Goal: Information Seeking & Learning: Learn about a topic

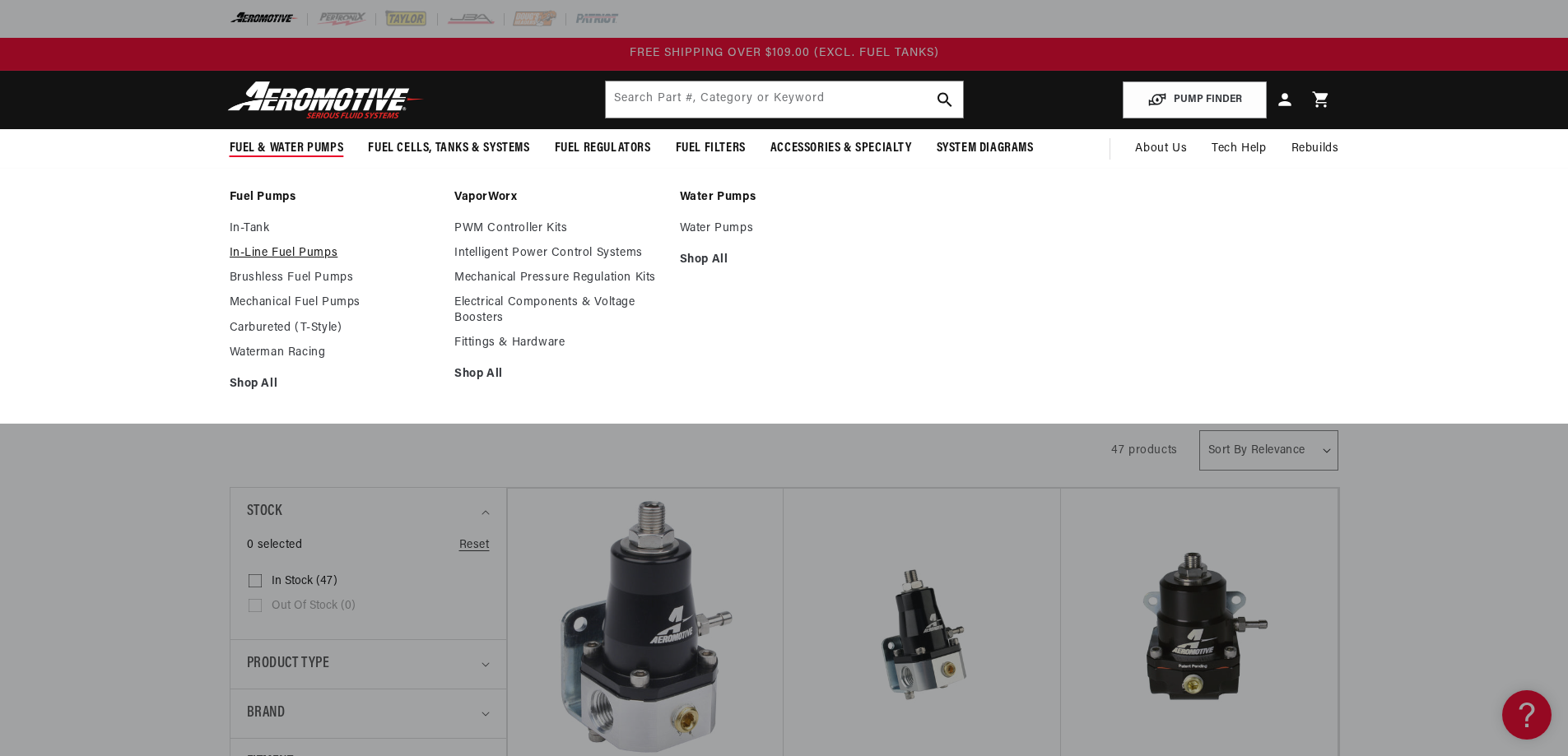
click at [281, 251] on link "In-Line Fuel Pumps" at bounding box center [334, 254] width 209 height 15
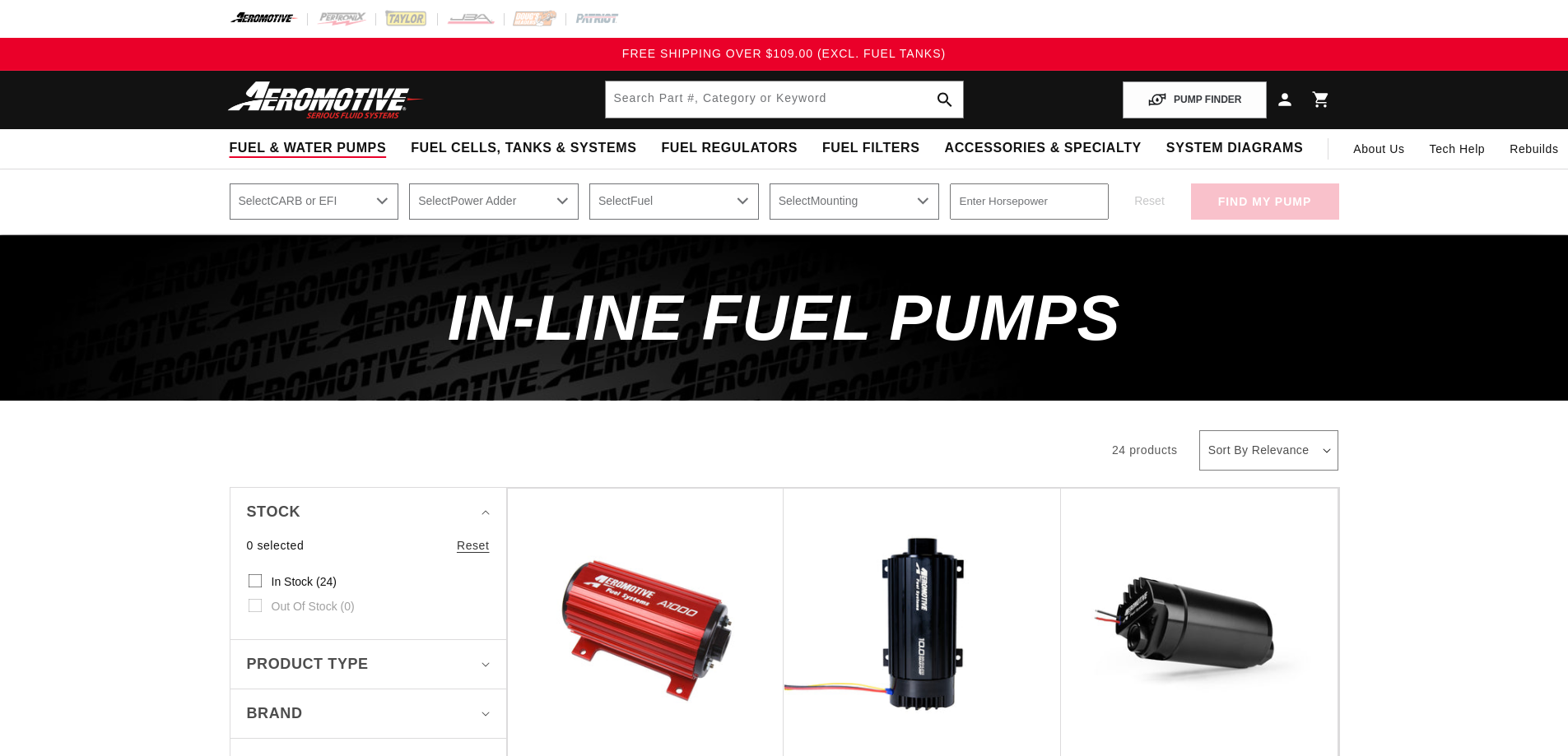
click at [343, 158] on summary "Fuel & Water Pumps" at bounding box center [307, 148] width 182 height 39
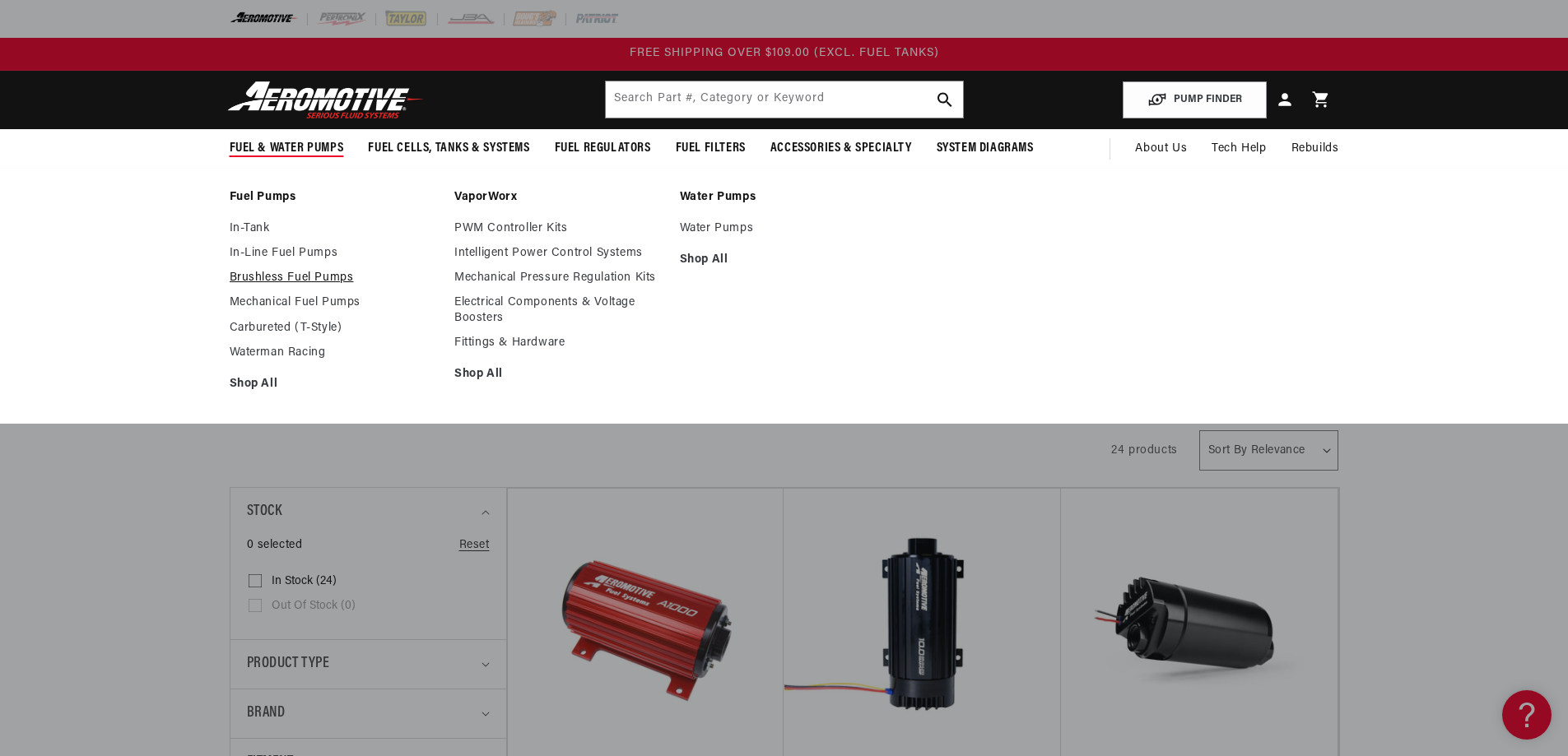
click at [340, 279] on link "Brushless Fuel Pumps" at bounding box center [334, 279] width 209 height 15
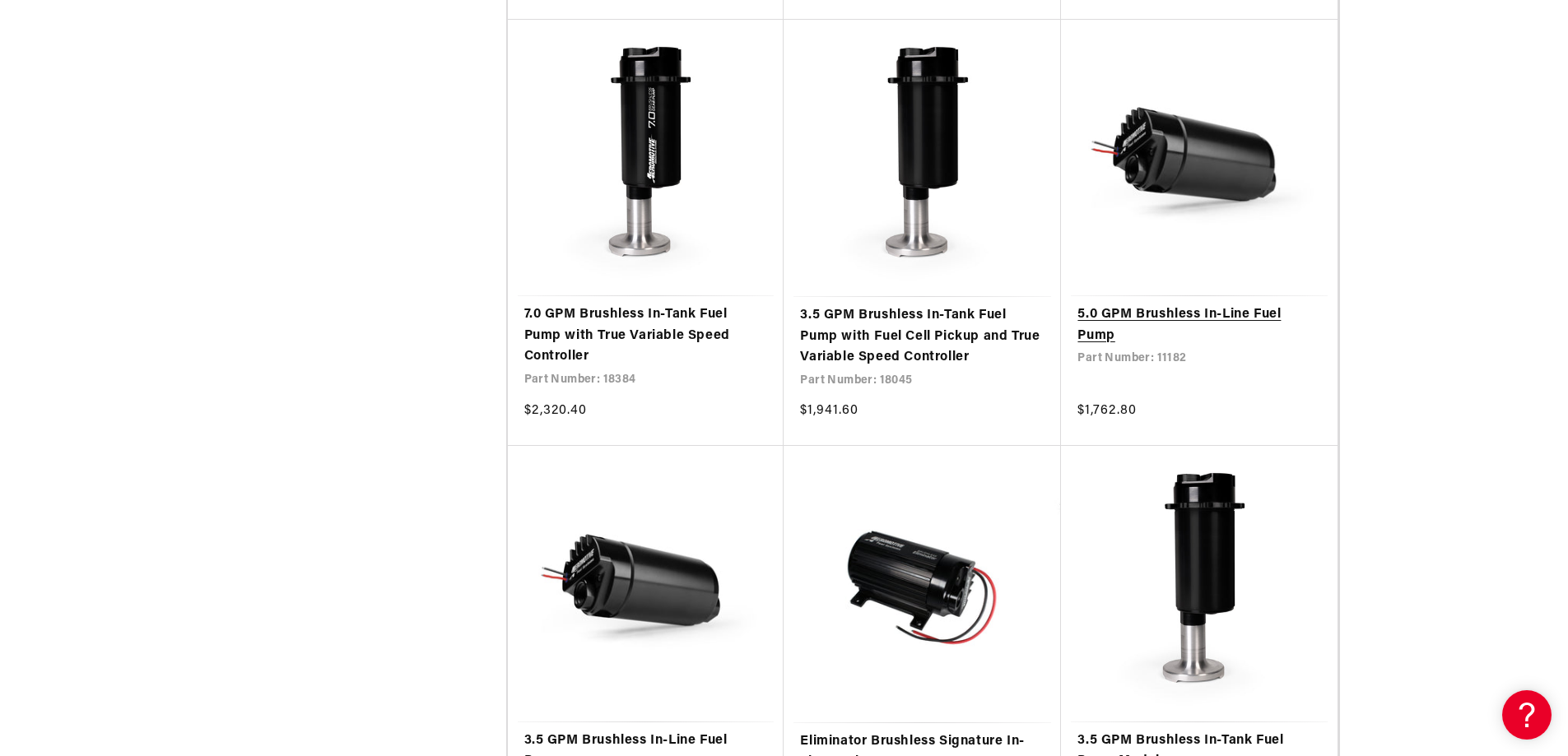
scroll to position [1974, 0]
